Goal: Task Accomplishment & Management: Complete application form

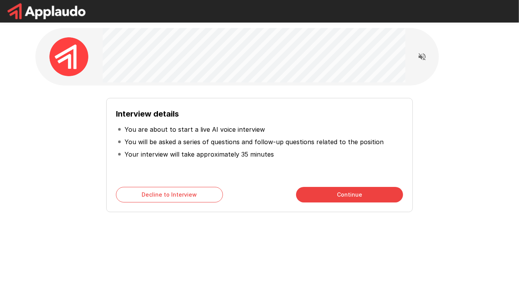
click at [400, 262] on div "Interview details You are about to start a live AI voice interview You will be …" at bounding box center [259, 139] width 466 height 278
click at [54, 278] on div "Interview details You are about to start a live AI voice interview You will be …" at bounding box center [259, 146] width 519 height 293
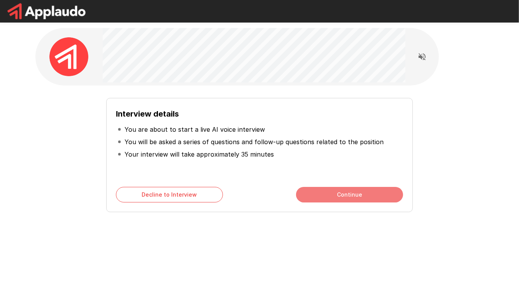
click at [338, 193] on button "Continue" at bounding box center [349, 195] width 107 height 16
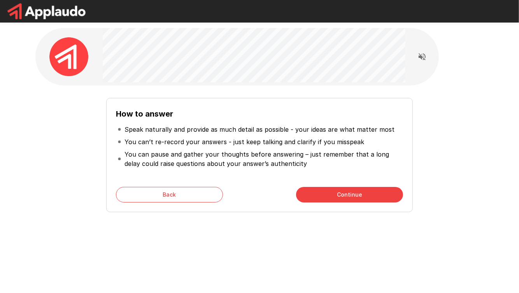
click at [423, 56] on icon "Read questions aloud" at bounding box center [421, 56] width 9 height 9
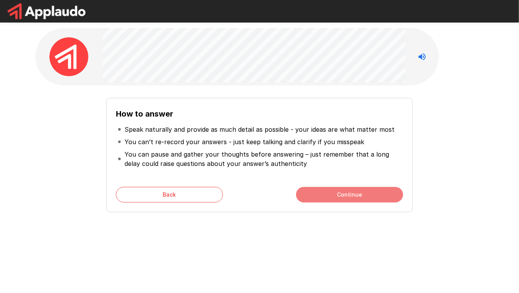
click at [316, 192] on button "Continue" at bounding box center [349, 195] width 107 height 16
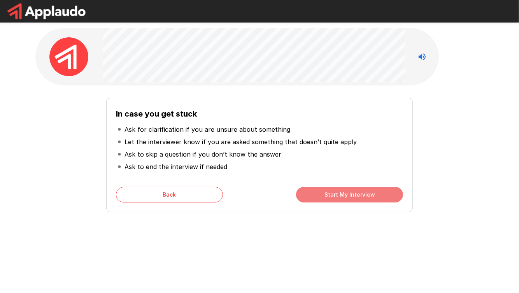
click at [356, 197] on button "Start My Interview" at bounding box center [349, 195] width 107 height 16
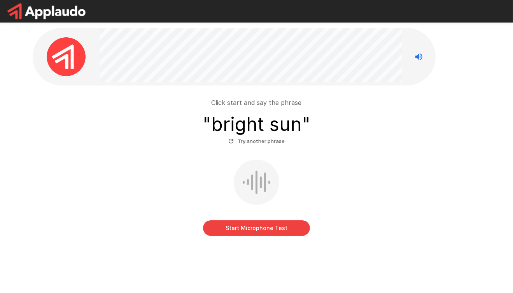
click at [240, 225] on button "Start Microphone Test" at bounding box center [256, 228] width 107 height 16
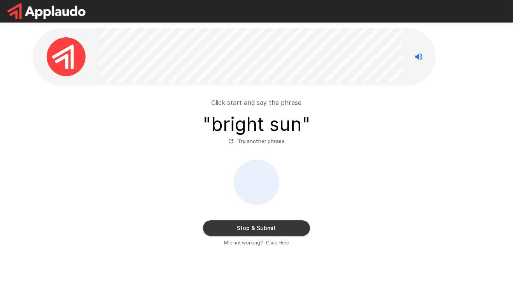
click at [240, 225] on button "Stop & Submit" at bounding box center [256, 228] width 107 height 16
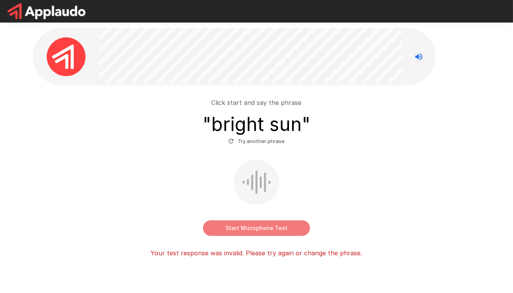
click at [257, 228] on button "Start Microphone Test" at bounding box center [256, 228] width 107 height 16
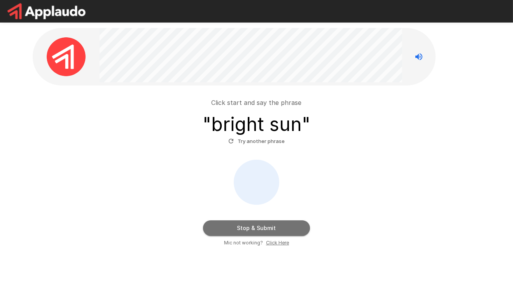
click at [257, 228] on button "Stop & Submit" at bounding box center [256, 228] width 107 height 16
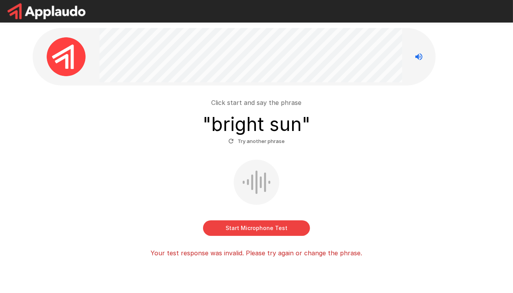
click at [234, 142] on icon "button" at bounding box center [230, 141] width 7 height 7
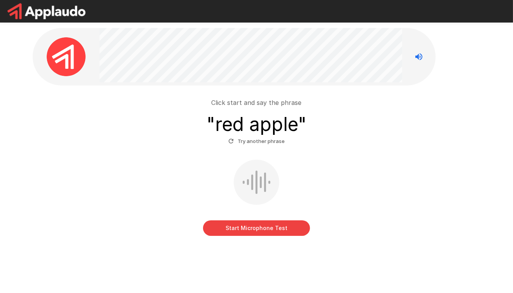
click at [257, 225] on button "Start Microphone Test" at bounding box center [256, 228] width 107 height 16
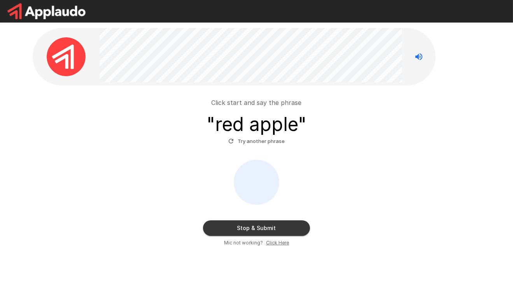
click at [257, 225] on button "Stop & Submit" at bounding box center [256, 228] width 107 height 16
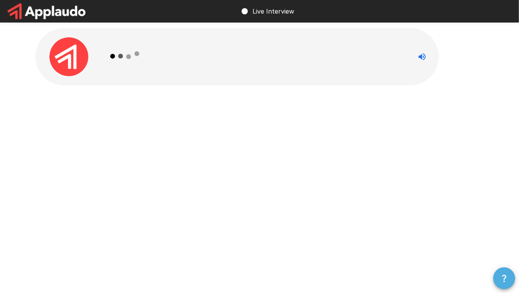
click at [508, 278] on icon "button" at bounding box center [503, 278] width 9 height 9
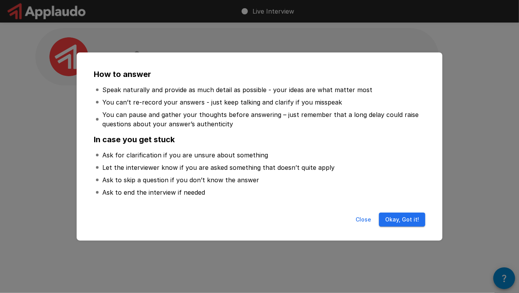
click at [397, 224] on button "Okay, Got it!" at bounding box center [402, 220] width 46 height 14
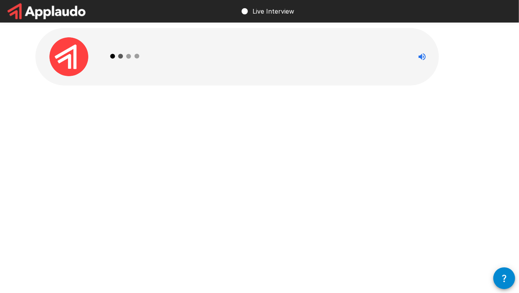
click at [247, 11] on circle at bounding box center [244, 11] width 6 height 6
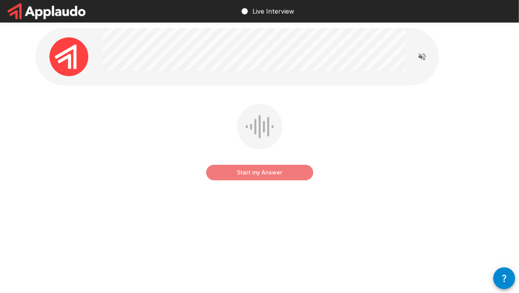
click at [262, 174] on button "Start my Answer" at bounding box center [259, 173] width 107 height 16
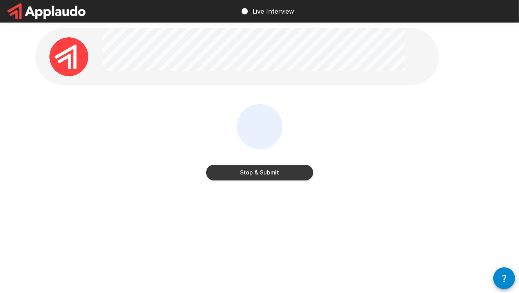
click at [259, 173] on button "Stop & Submit" at bounding box center [259, 173] width 107 height 16
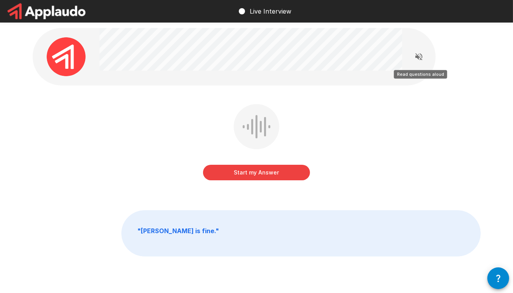
click at [420, 57] on icon "Read questions aloud" at bounding box center [418, 56] width 9 height 9
click at [257, 171] on button "Start my Answer" at bounding box center [256, 173] width 107 height 16
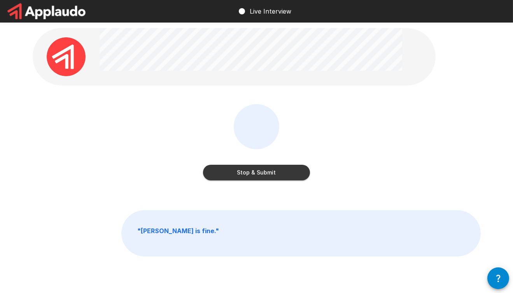
click at [257, 171] on button "Stop & Submit" at bounding box center [256, 173] width 107 height 16
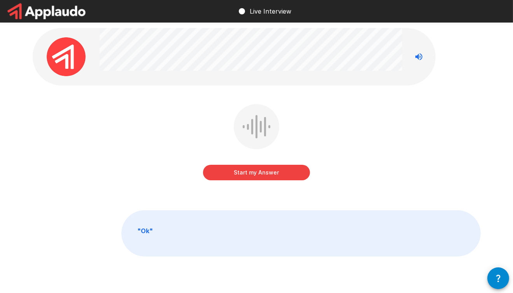
click at [246, 171] on button "Start my Answer" at bounding box center [256, 173] width 107 height 16
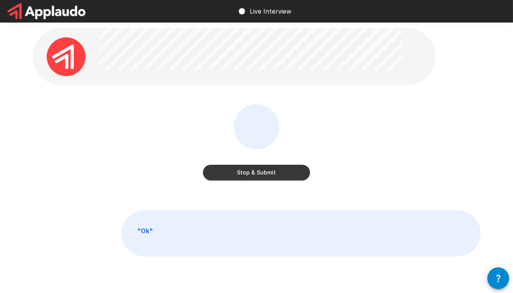
click at [246, 171] on button "Stop & Submit" at bounding box center [256, 173] width 107 height 16
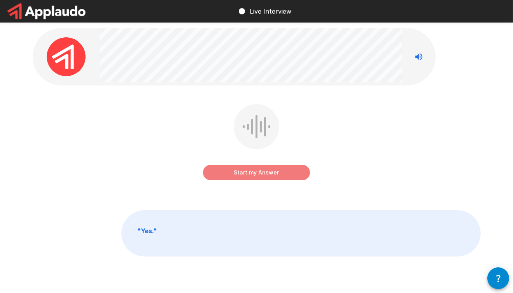
click at [250, 171] on button "Start my Answer" at bounding box center [256, 173] width 107 height 16
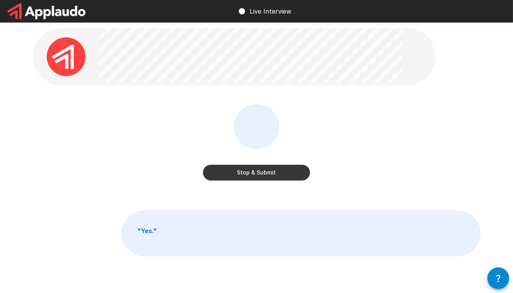
click at [250, 171] on button "Stop & Submit" at bounding box center [256, 173] width 107 height 16
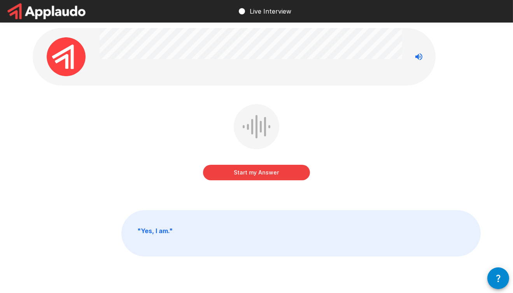
click at [251, 169] on button "Start my Answer" at bounding box center [256, 173] width 107 height 16
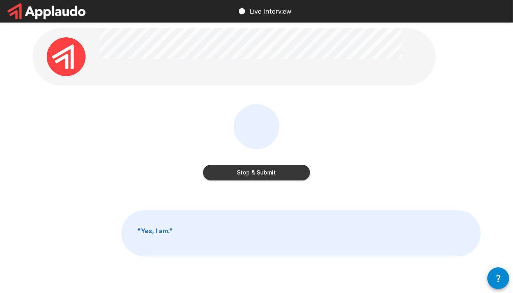
click at [246, 170] on button "Stop & Submit" at bounding box center [256, 173] width 107 height 16
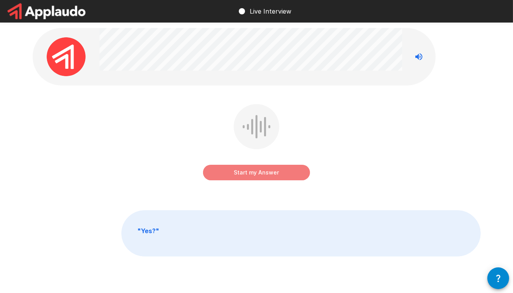
click at [257, 173] on button "Start my Answer" at bounding box center [256, 173] width 107 height 16
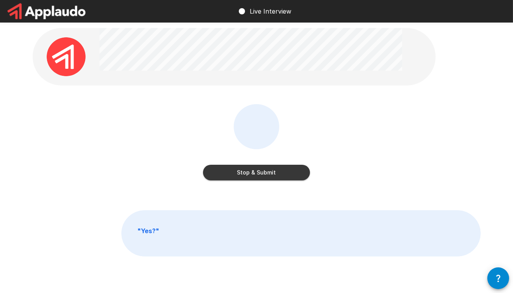
click at [257, 173] on button "Stop & Submit" at bounding box center [256, 173] width 107 height 16
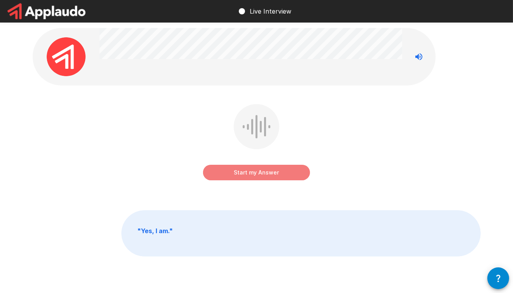
click at [254, 175] on button "Start my Answer" at bounding box center [256, 173] width 107 height 16
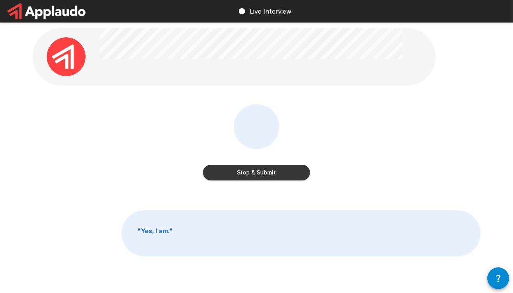
click at [254, 175] on button "Stop & Submit" at bounding box center [256, 173] width 107 height 16
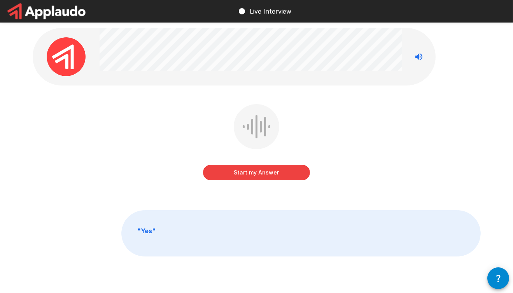
click at [266, 174] on button "Start my Answer" at bounding box center [256, 173] width 107 height 16
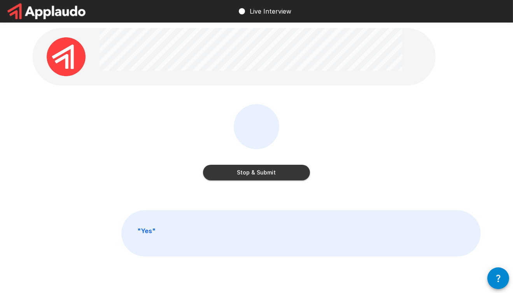
click at [266, 174] on button "Stop & Submit" at bounding box center [256, 173] width 107 height 16
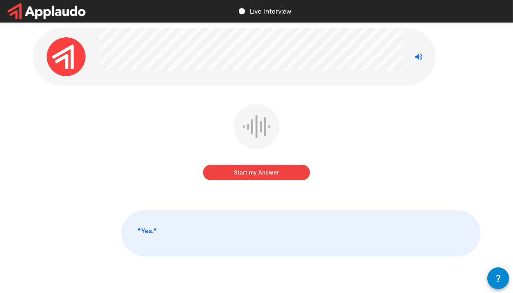
click at [266, 174] on button "Start my Answer" at bounding box center [256, 173] width 107 height 16
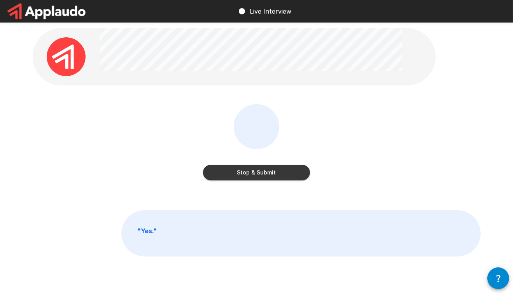
click at [266, 174] on button "Stop & Submit" at bounding box center [256, 173] width 107 height 16
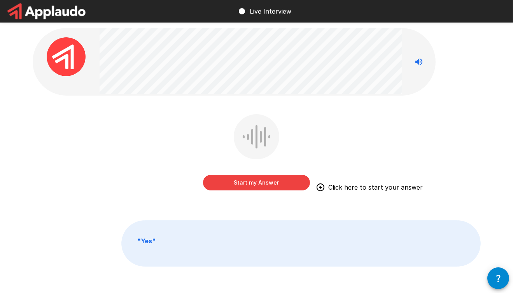
click at [263, 182] on button "Start my Answer" at bounding box center [256, 183] width 107 height 16
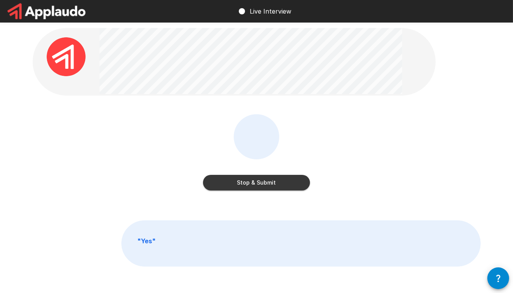
click at [240, 186] on button "Stop & Submit" at bounding box center [256, 183] width 107 height 16
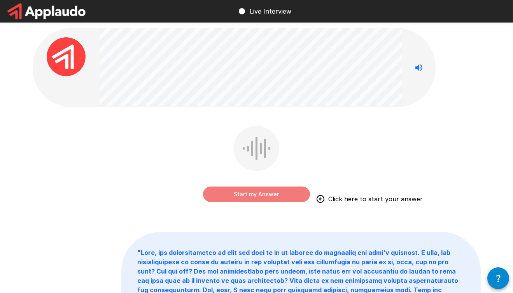
click at [245, 192] on button "Start my Answer" at bounding box center [256, 195] width 107 height 16
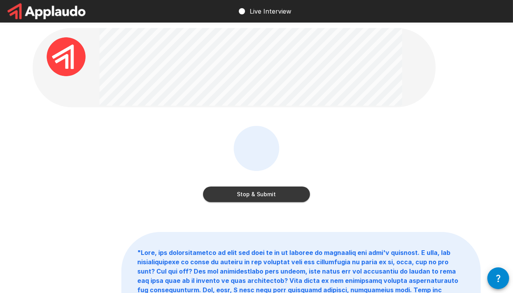
click at [239, 199] on button "Stop & Submit" at bounding box center [256, 195] width 107 height 16
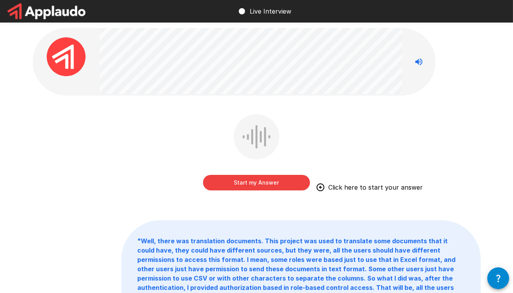
click at [250, 185] on button "Start my Answer" at bounding box center [256, 183] width 107 height 16
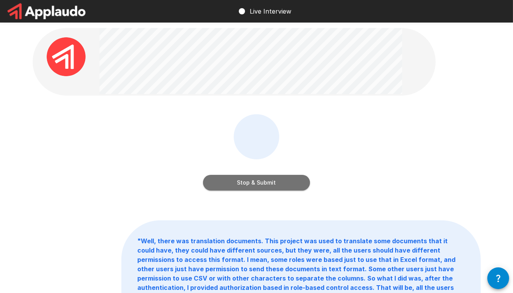
click at [267, 185] on button "Stop & Submit" at bounding box center [256, 183] width 107 height 16
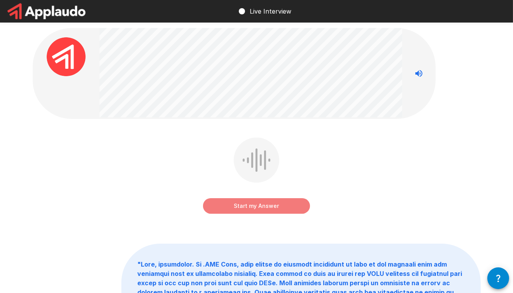
click at [263, 205] on button "Start my Answer" at bounding box center [256, 206] width 107 height 16
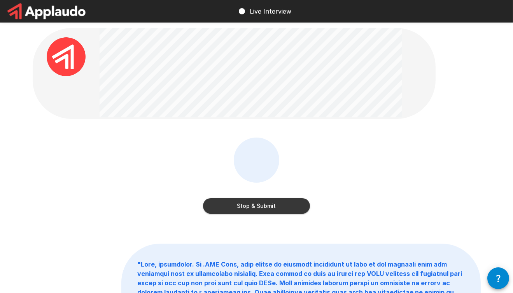
click at [243, 210] on button "Stop & Submit" at bounding box center [256, 206] width 107 height 16
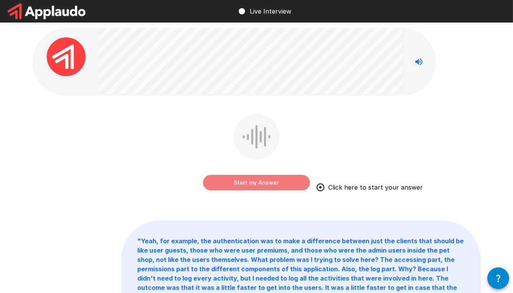
click at [253, 178] on button "Start my Answer" at bounding box center [256, 183] width 107 height 16
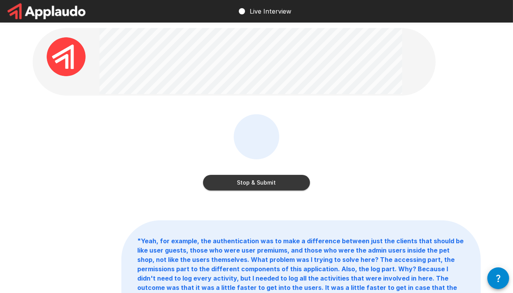
click at [231, 184] on button "Stop & Submit" at bounding box center [256, 183] width 107 height 16
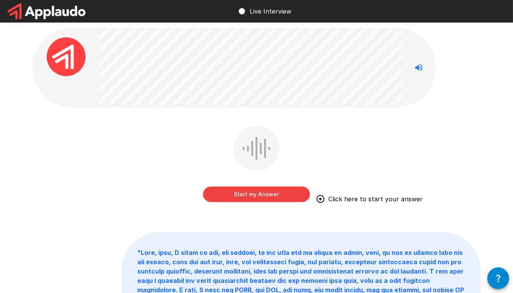
click at [257, 194] on button "Start my Answer" at bounding box center [256, 195] width 107 height 16
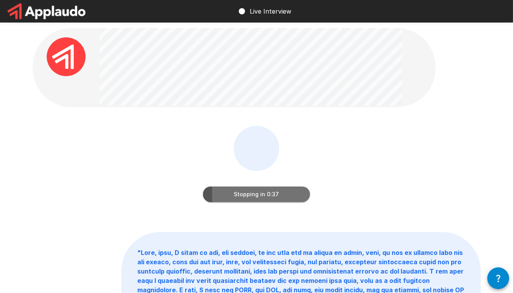
click at [233, 195] on button "Stopping in 0:37" at bounding box center [256, 195] width 107 height 16
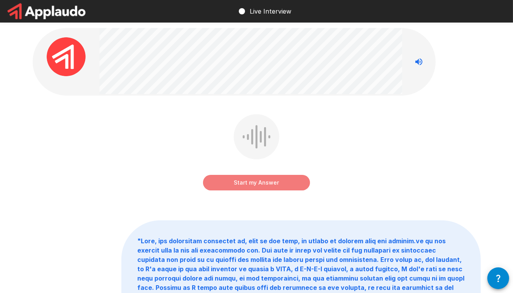
click at [242, 183] on button "Start my Answer" at bounding box center [256, 183] width 107 height 16
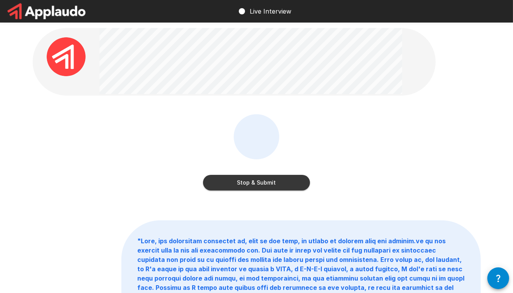
click at [242, 183] on button "Stop & Submit" at bounding box center [256, 183] width 107 height 16
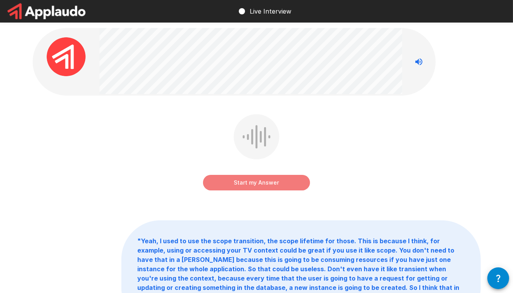
click at [242, 183] on button "Start my Answer" at bounding box center [256, 183] width 107 height 16
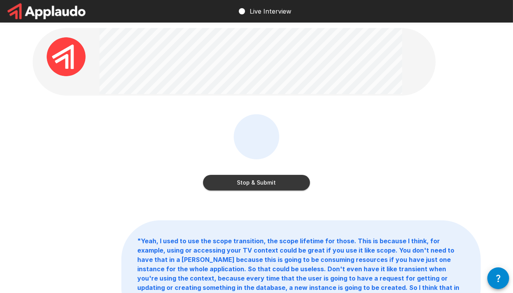
click at [236, 182] on button "Stop & Submit" at bounding box center [256, 183] width 107 height 16
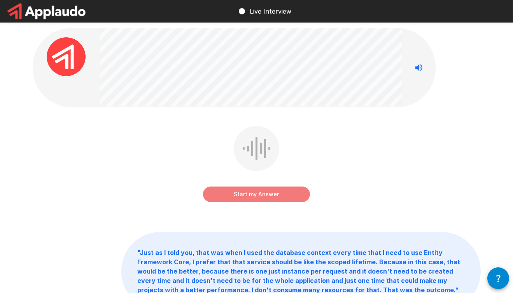
click at [253, 193] on button "Start my Answer" at bounding box center [256, 195] width 107 height 16
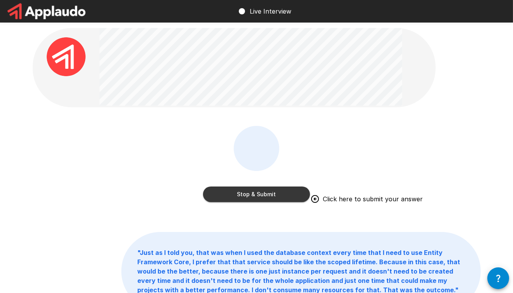
click at [275, 188] on button "Stop & Submit" at bounding box center [256, 195] width 107 height 16
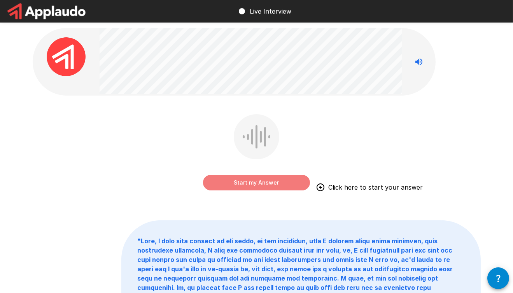
click at [247, 183] on button "Start my Answer" at bounding box center [256, 183] width 107 height 16
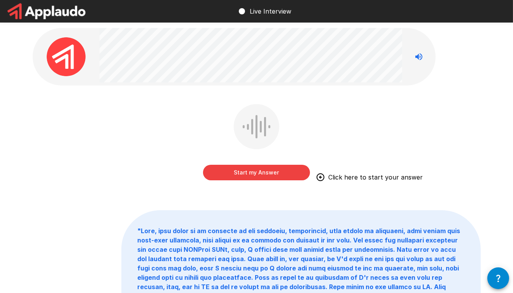
click at [238, 171] on button "Start my Answer" at bounding box center [256, 173] width 107 height 16
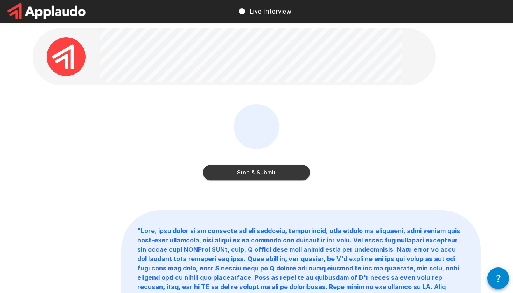
click at [238, 170] on button "Stop & Submit" at bounding box center [256, 173] width 107 height 16
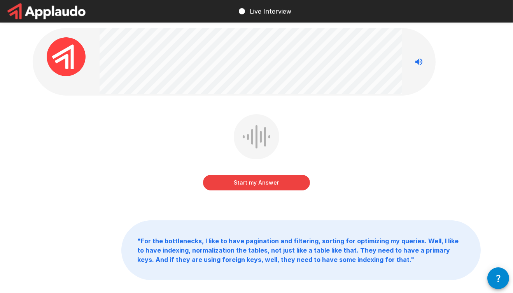
click at [246, 179] on button "Start my Answer" at bounding box center [256, 183] width 107 height 16
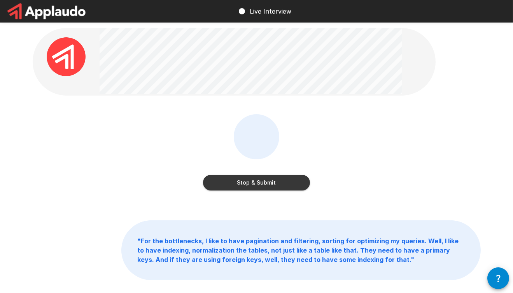
click at [259, 182] on button "Stop & Submit" at bounding box center [256, 183] width 107 height 16
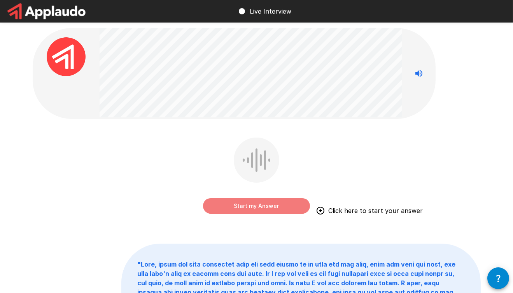
click at [277, 200] on button "Start my Answer" at bounding box center [256, 206] width 107 height 16
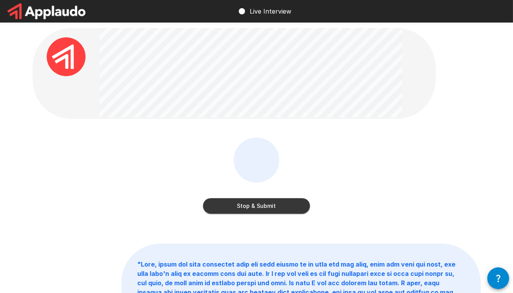
click at [260, 206] on button "Stop & Submit" at bounding box center [256, 206] width 107 height 16
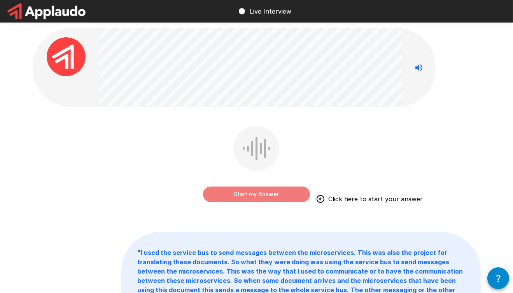
click at [247, 193] on button "Start my Answer" at bounding box center [256, 195] width 107 height 16
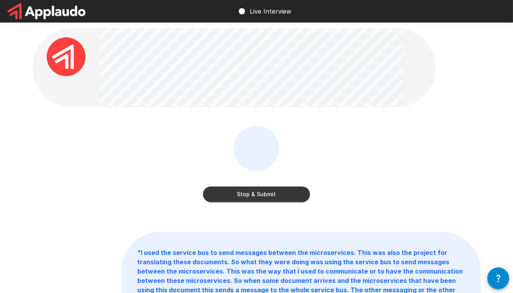
click at [239, 194] on button "Stop & Submit" at bounding box center [256, 195] width 107 height 16
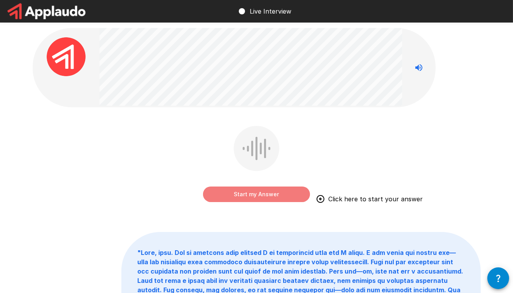
click at [256, 196] on button "Start my Answer" at bounding box center [256, 195] width 107 height 16
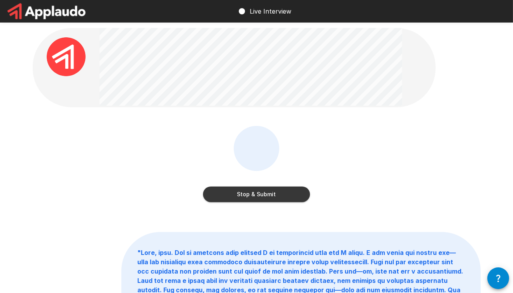
click at [219, 194] on button "Stop & Submit" at bounding box center [256, 195] width 107 height 16
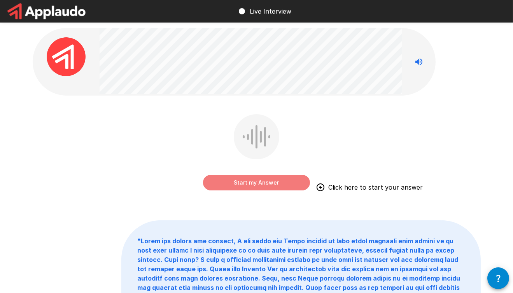
click at [251, 187] on button "Start my Answer" at bounding box center [256, 183] width 107 height 16
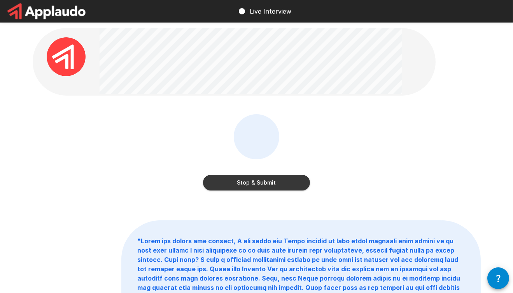
click at [249, 183] on button "Stop & Submit" at bounding box center [256, 183] width 107 height 16
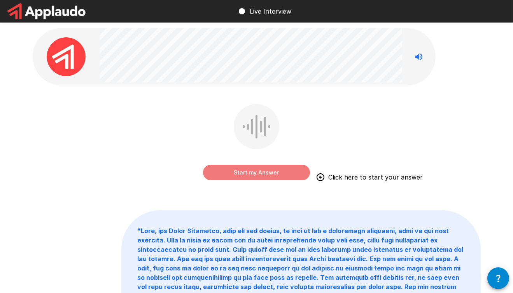
click at [222, 166] on button "Start my Answer" at bounding box center [256, 173] width 107 height 16
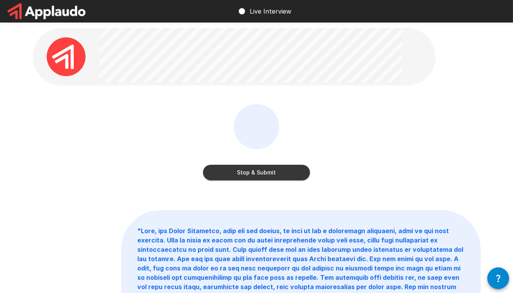
click at [220, 173] on button "Stop & Submit" at bounding box center [256, 173] width 107 height 16
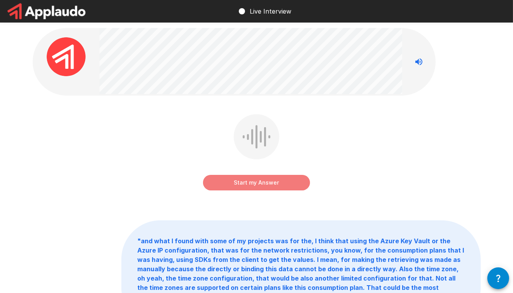
click at [218, 185] on button "Start my Answer" at bounding box center [256, 183] width 107 height 16
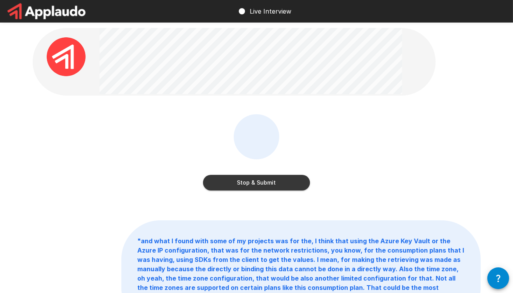
click at [241, 182] on button "Stop & Submit" at bounding box center [256, 183] width 107 height 16
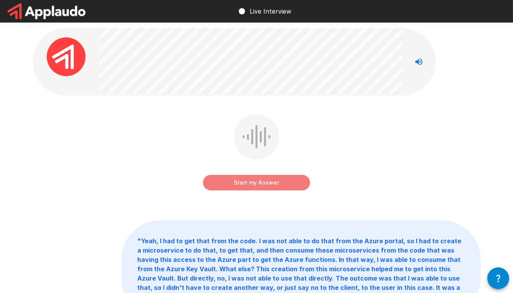
drag, startPoint x: 249, startPoint y: 181, endPoint x: 215, endPoint y: 171, distance: 36.0
click at [250, 181] on button "Start my Answer" at bounding box center [256, 183] width 107 height 16
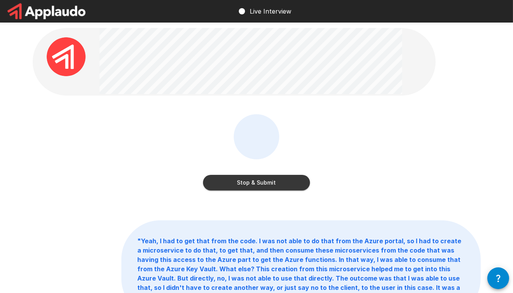
click at [354, 196] on div "Stop & Submit" at bounding box center [257, 157] width 448 height 87
click at [238, 182] on button "Stopping in 0:44" at bounding box center [256, 183] width 107 height 16
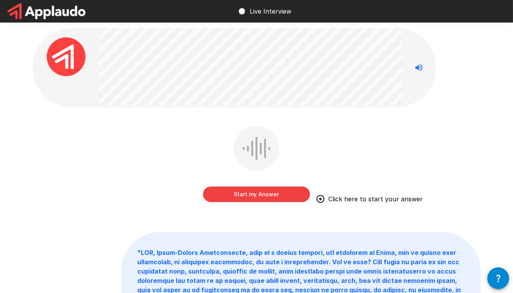
click at [236, 197] on button "Start my Answer" at bounding box center [256, 195] width 107 height 16
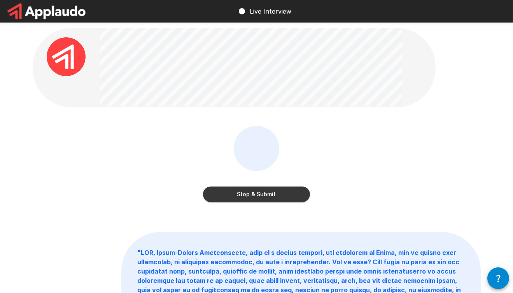
click at [227, 193] on button "Stop & Submit" at bounding box center [256, 195] width 107 height 16
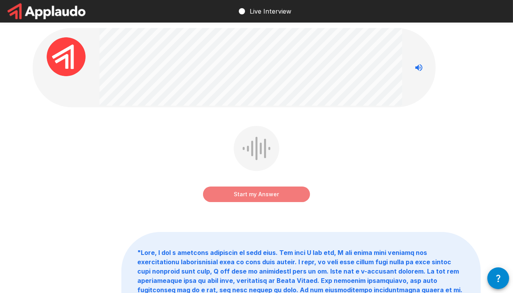
click at [286, 189] on button "Start my Answer" at bounding box center [256, 195] width 107 height 16
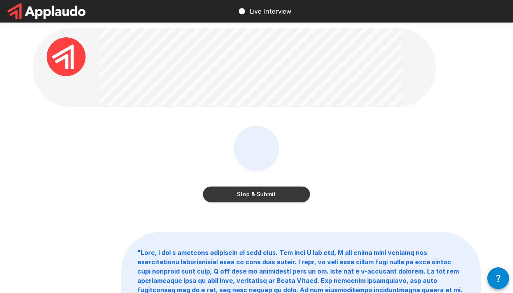
click at [250, 191] on button "Stop & Submit" at bounding box center [256, 195] width 107 height 16
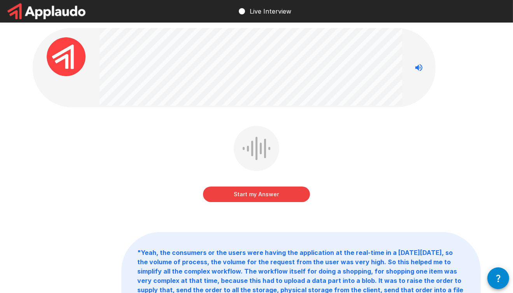
click at [249, 192] on button "Start my Answer" at bounding box center [256, 195] width 107 height 16
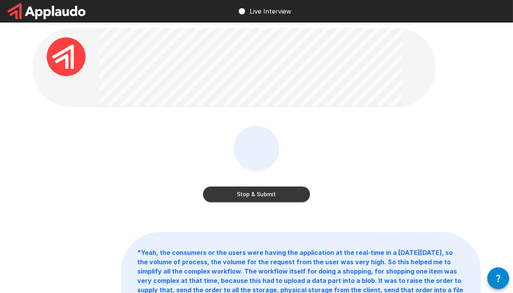
click at [264, 199] on button "Stop & Submit" at bounding box center [256, 195] width 107 height 16
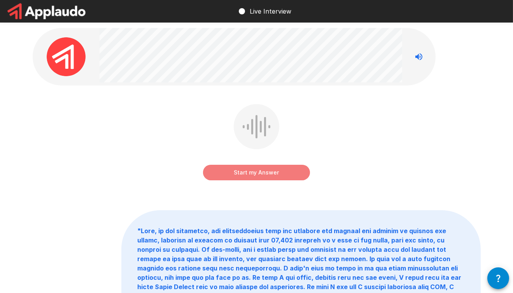
click at [248, 169] on button "Start my Answer" at bounding box center [256, 173] width 107 height 16
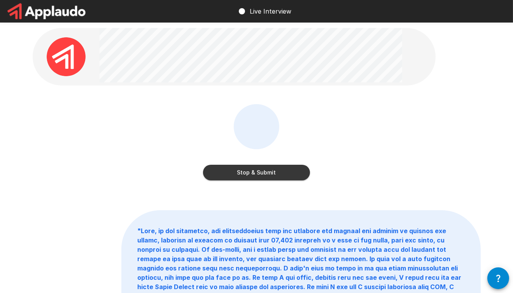
click at [236, 171] on button "Stop & Submit" at bounding box center [256, 173] width 107 height 16
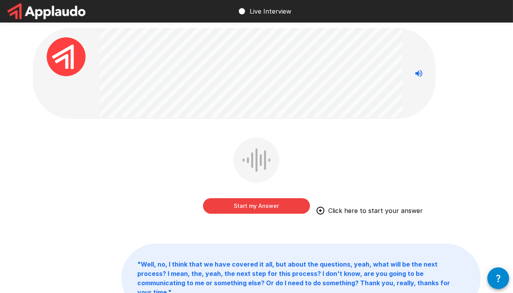
click at [261, 201] on button "Start my Answer" at bounding box center [256, 206] width 107 height 16
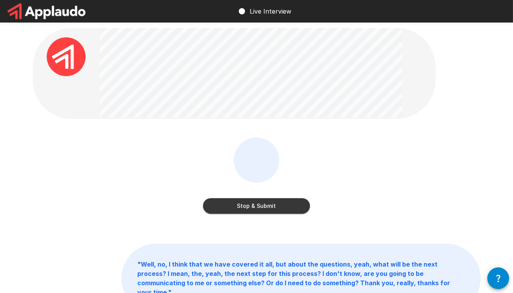
click at [238, 195] on div "Stop & Submit" at bounding box center [256, 198] width 107 height 31
click at [238, 200] on button "Stop & Submit" at bounding box center [256, 206] width 107 height 16
